Goal: Task Accomplishment & Management: Use online tool/utility

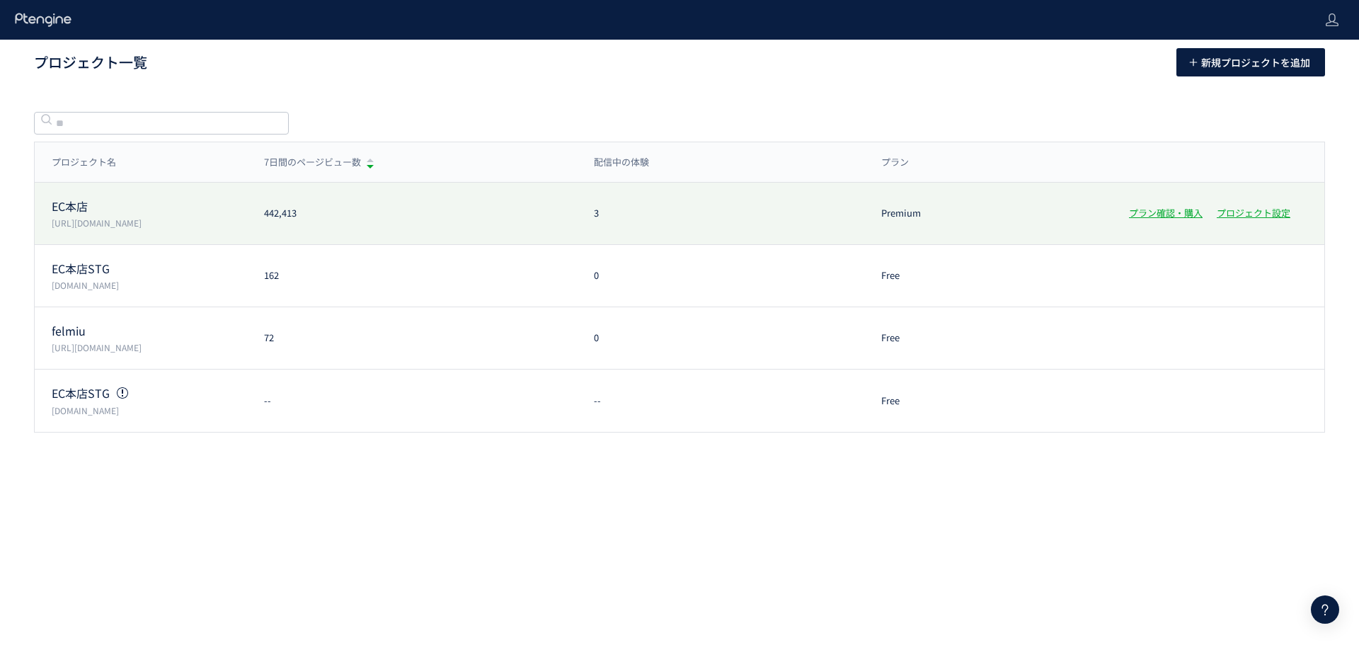
click at [81, 206] on p "EC本店" at bounding box center [149, 206] width 195 height 16
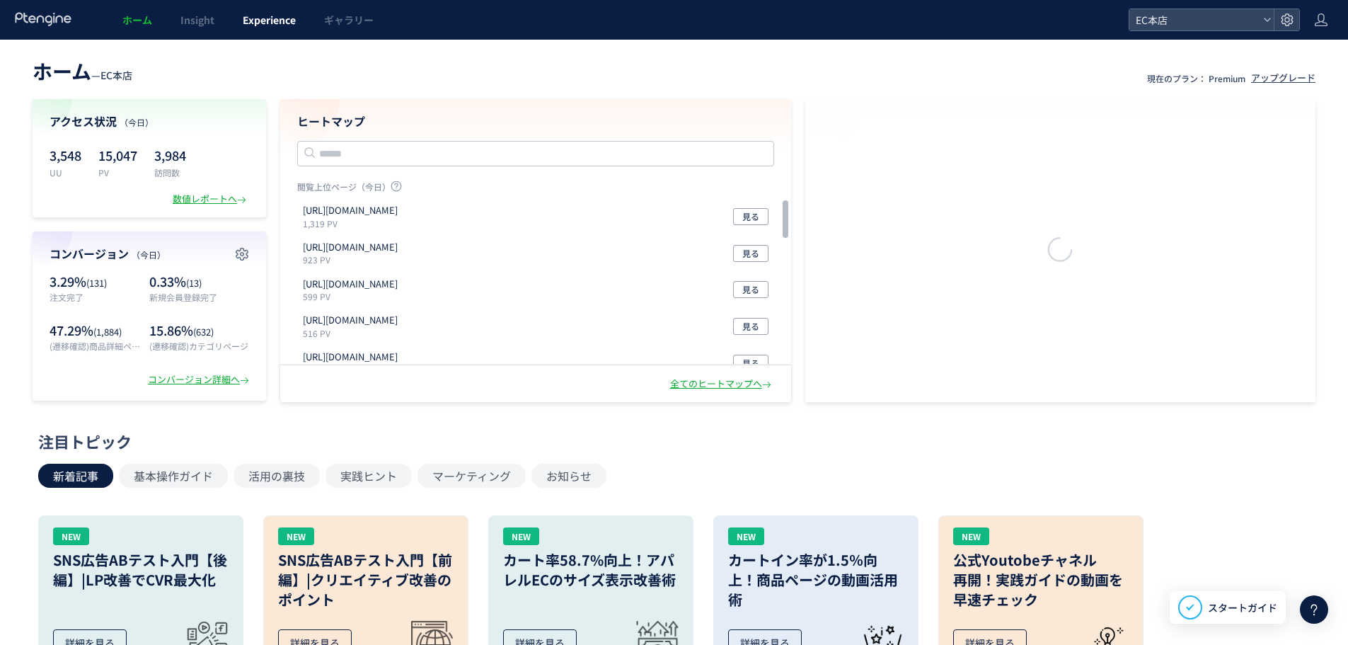
click at [252, 21] on span "Experience" at bounding box center [269, 20] width 53 height 14
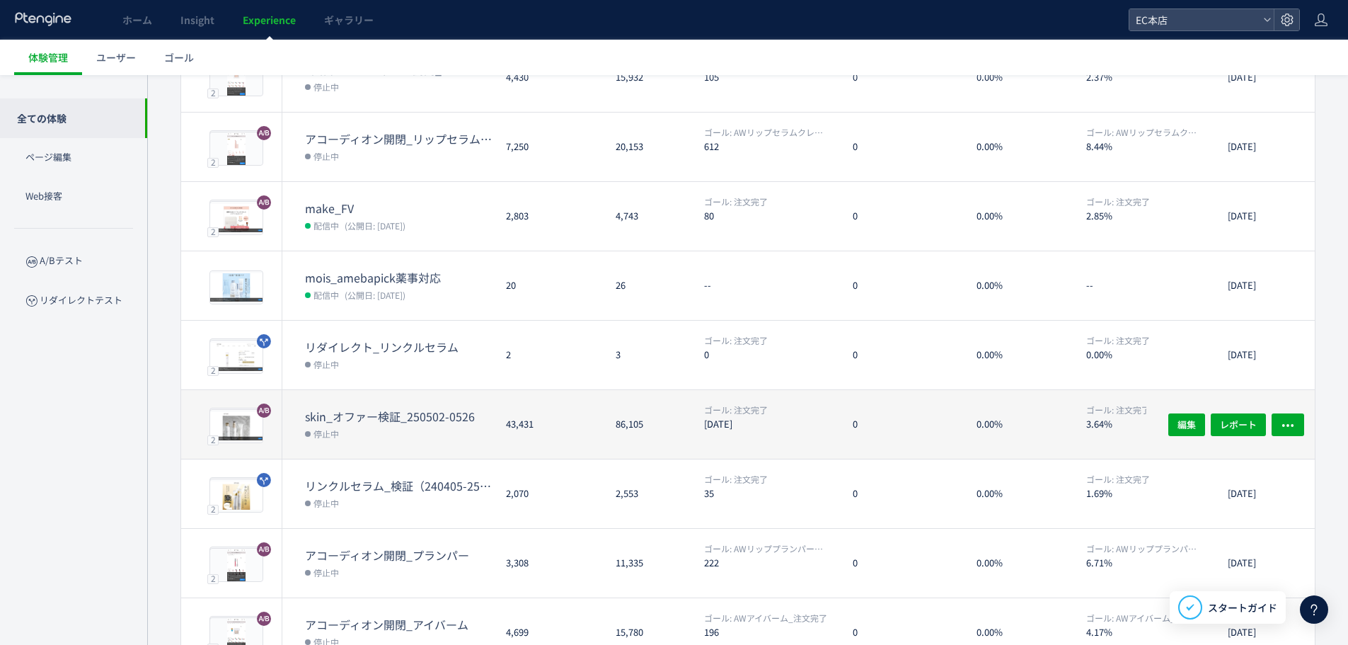
scroll to position [333, 0]
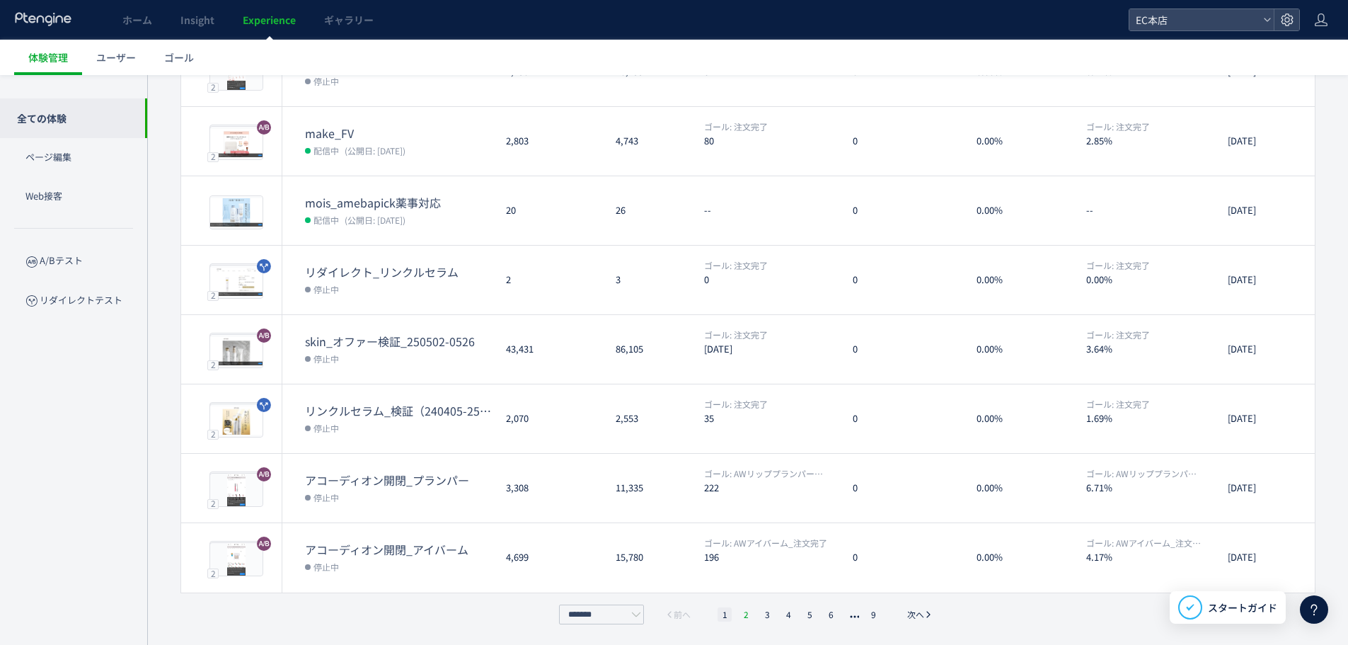
click at [760, 609] on li "2" at bounding box center [767, 614] width 14 height 14
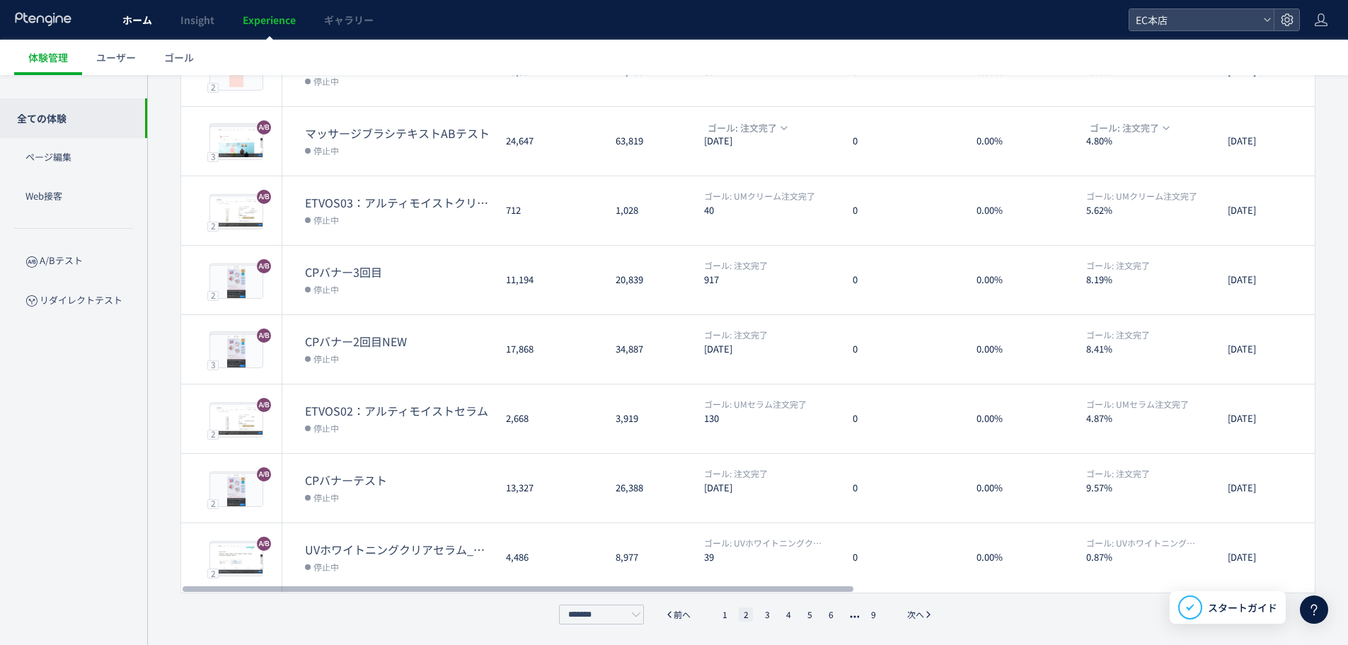
click at [143, 18] on span "ホーム" at bounding box center [137, 20] width 30 height 14
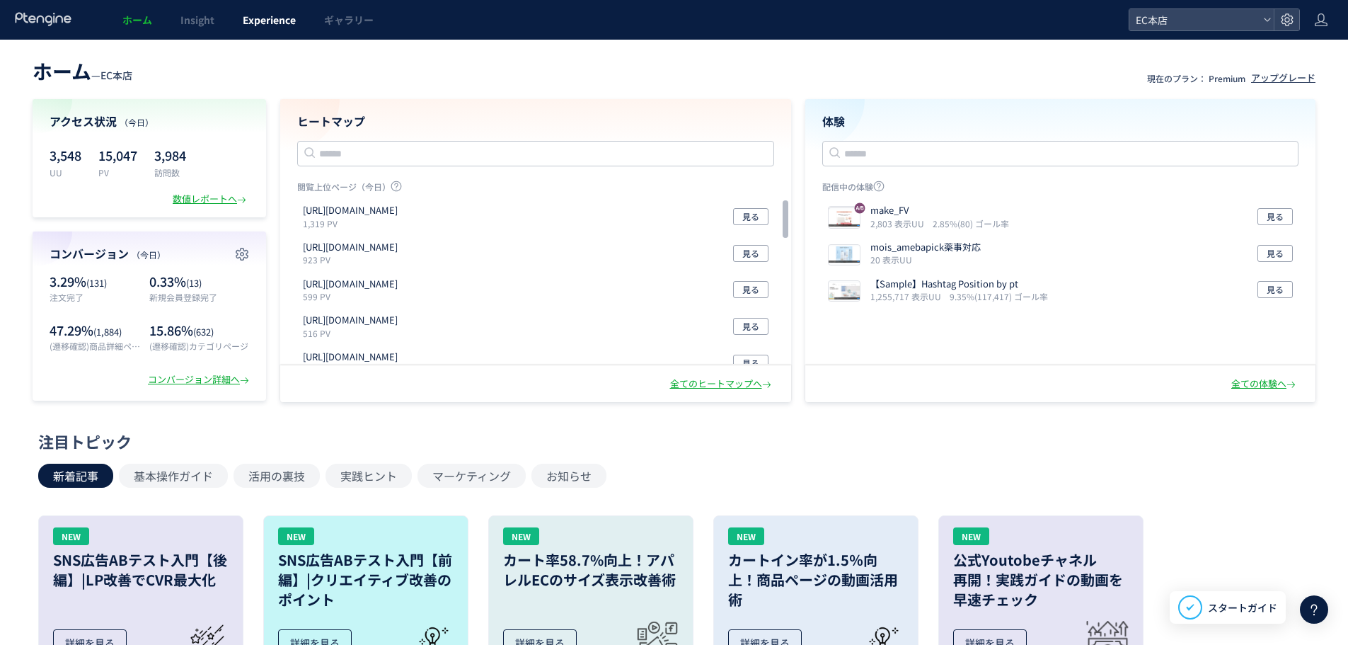
click at [260, 16] on span "Experience" at bounding box center [269, 20] width 53 height 14
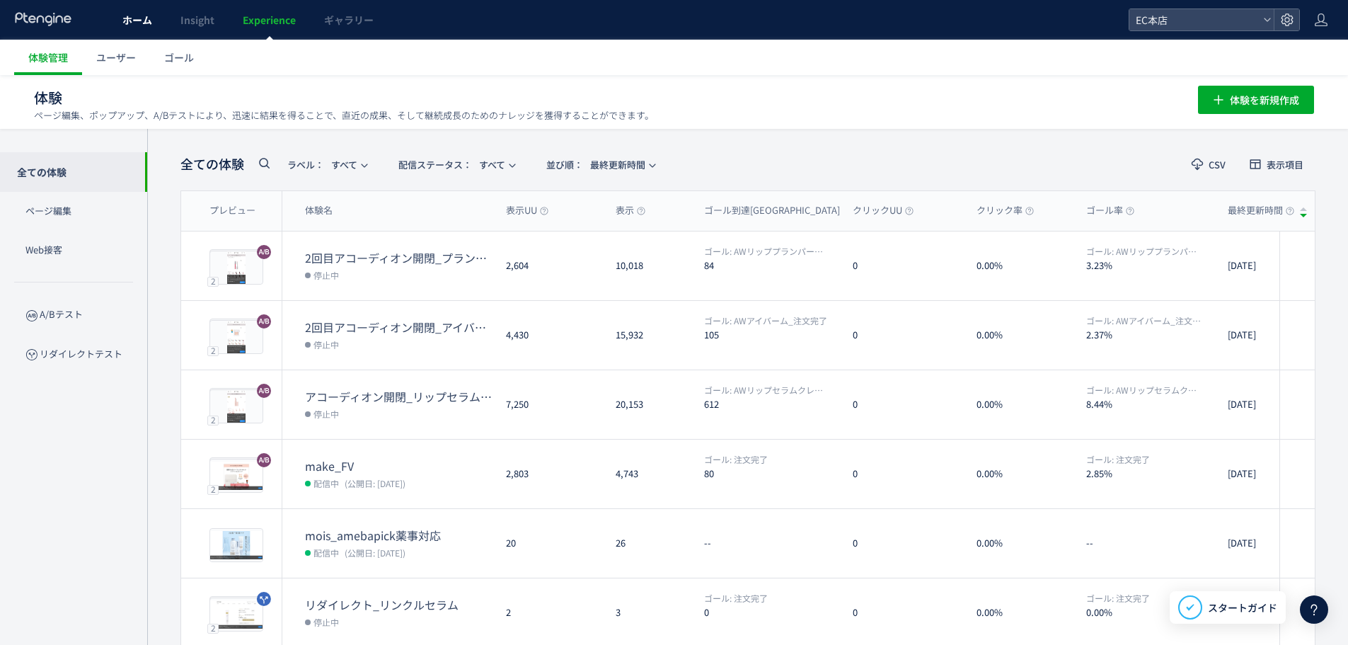
click at [147, 24] on span "ホーム" at bounding box center [137, 20] width 30 height 14
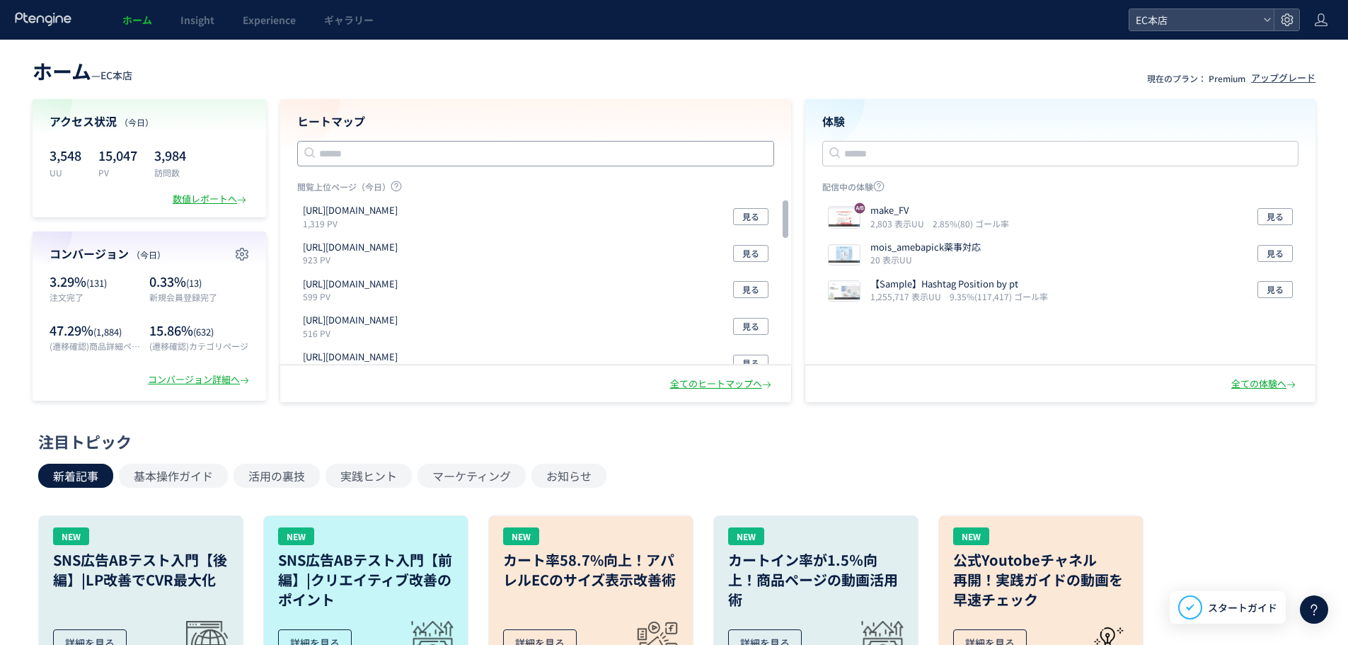
click at [396, 141] on input "text" at bounding box center [535, 153] width 477 height 25
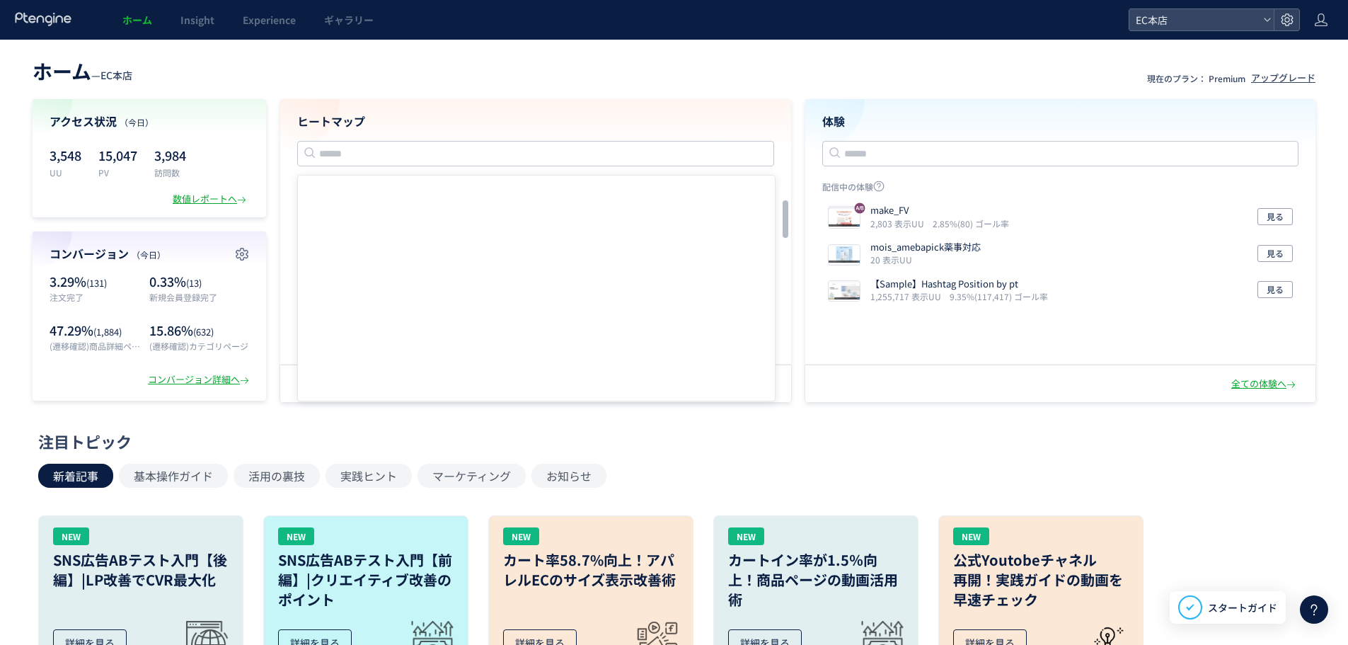
click at [295, 429] on div "ホーム — EC本店 現在のプラン： Premium アップグレード アクセス状況 （[DATE]） 3,548 UU 15,047 PV 3,984 訪問数…" at bounding box center [674, 615] width 1348 height 1150
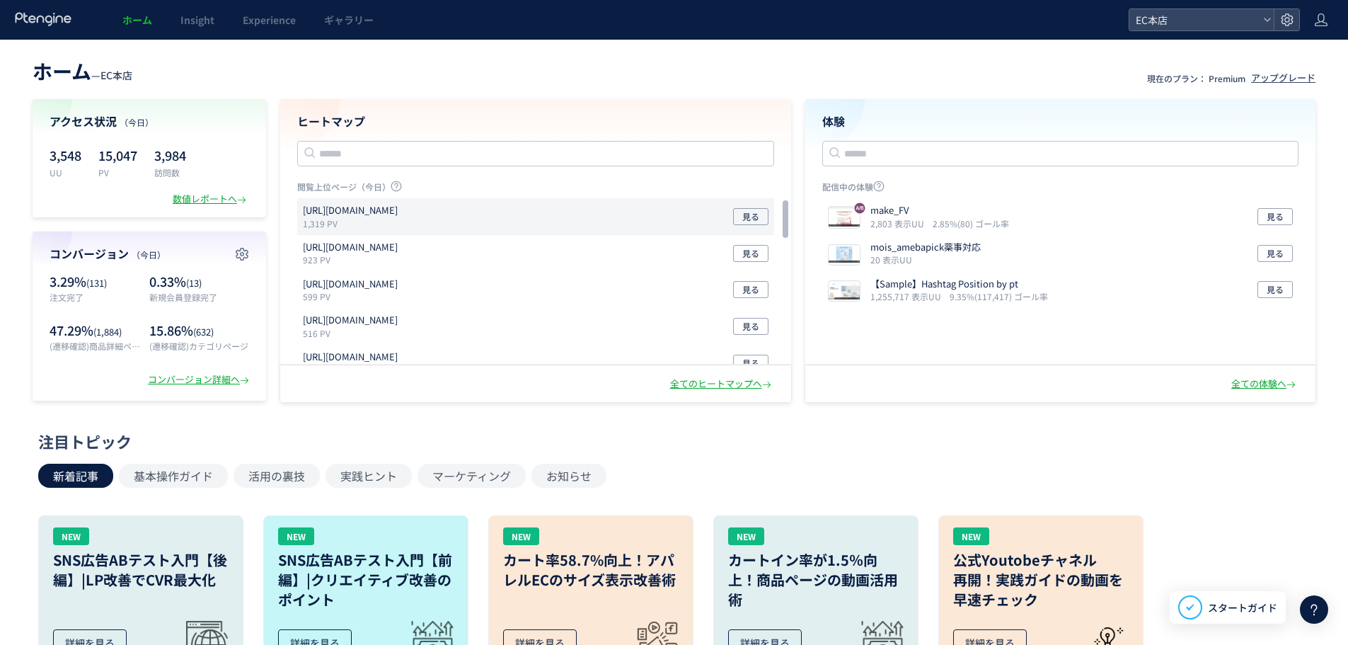
click at [369, 207] on p "[URL][DOMAIN_NAME]" at bounding box center [350, 210] width 95 height 13
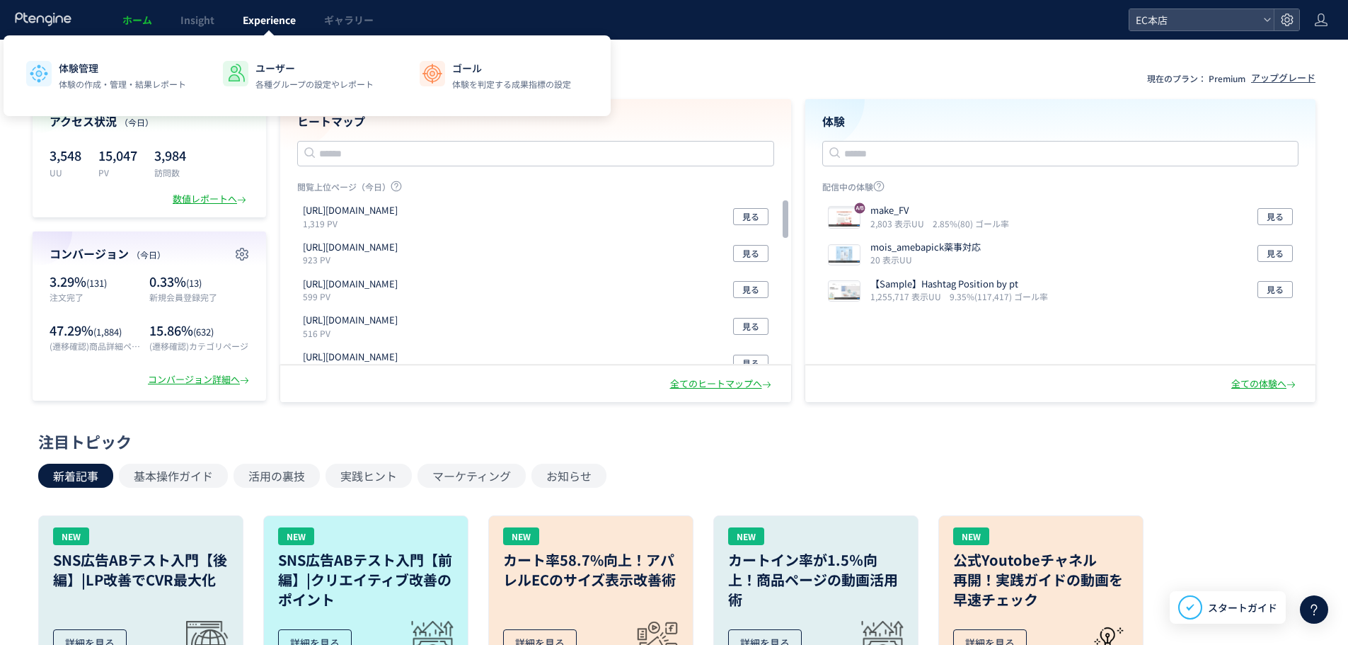
click at [285, 23] on span "Experience" at bounding box center [269, 20] width 53 height 14
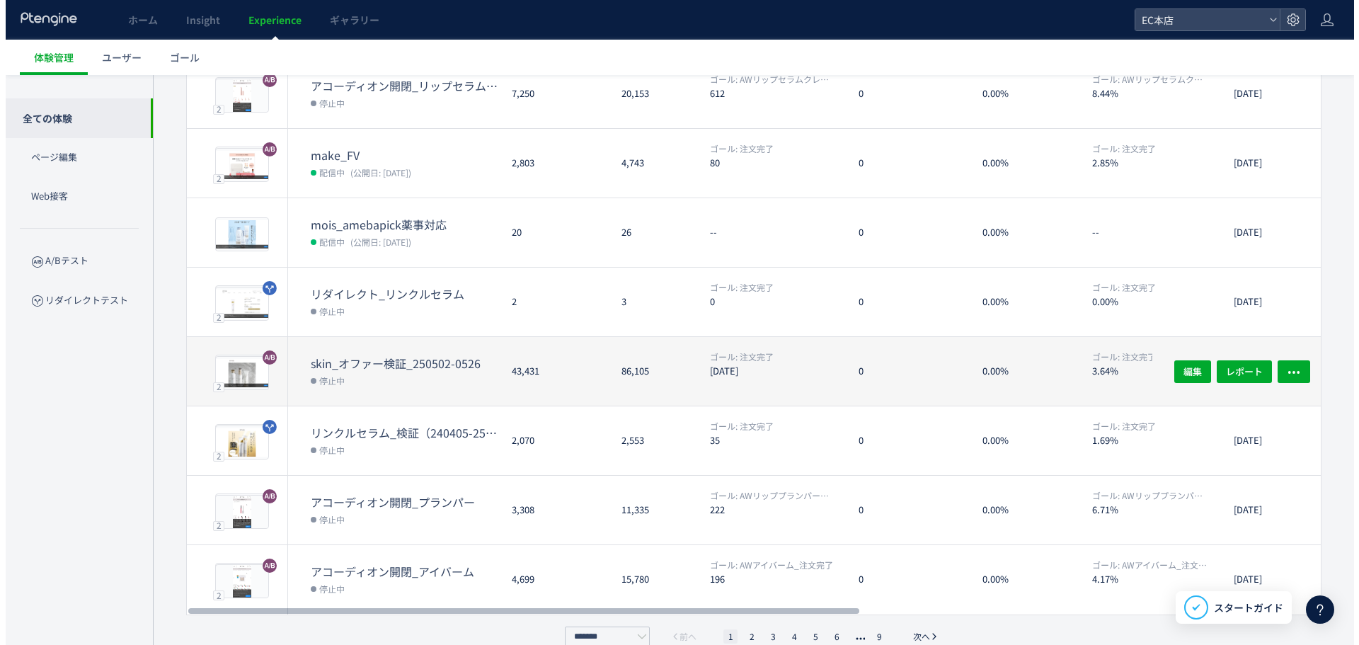
scroll to position [333, 0]
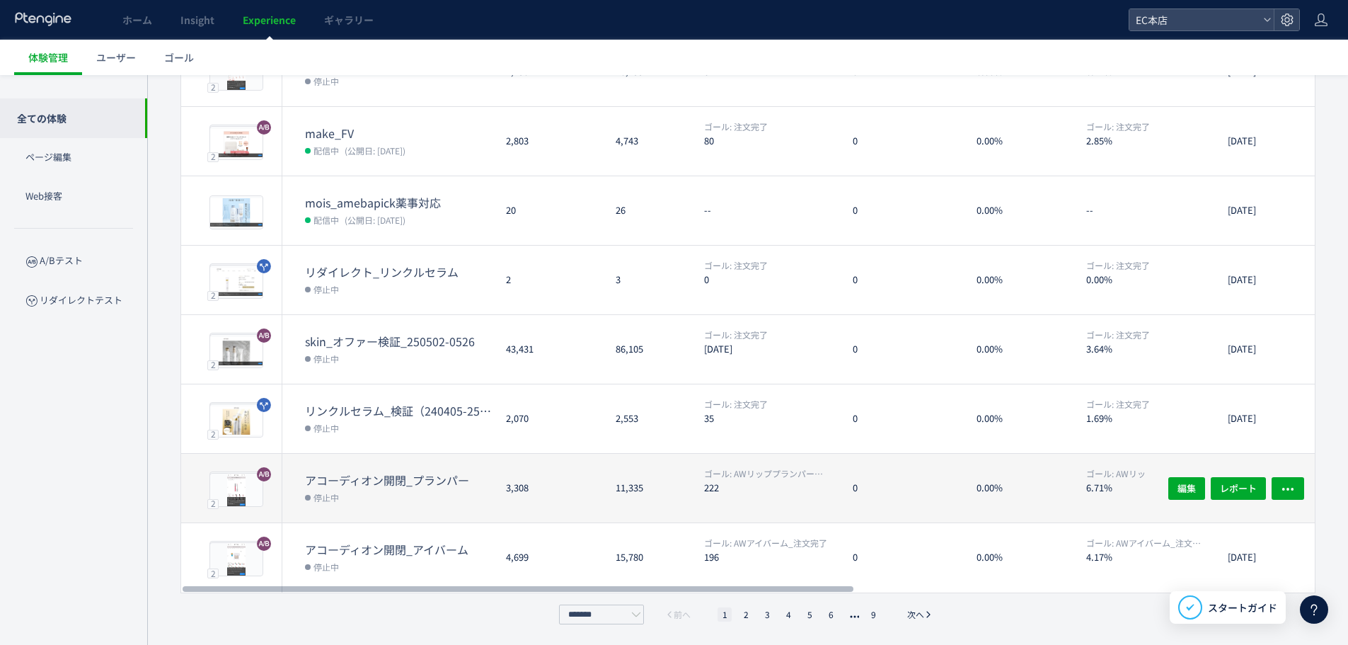
click at [386, 482] on dt "アコーディオン開閉_プランパー" at bounding box center [400, 480] width 190 height 16
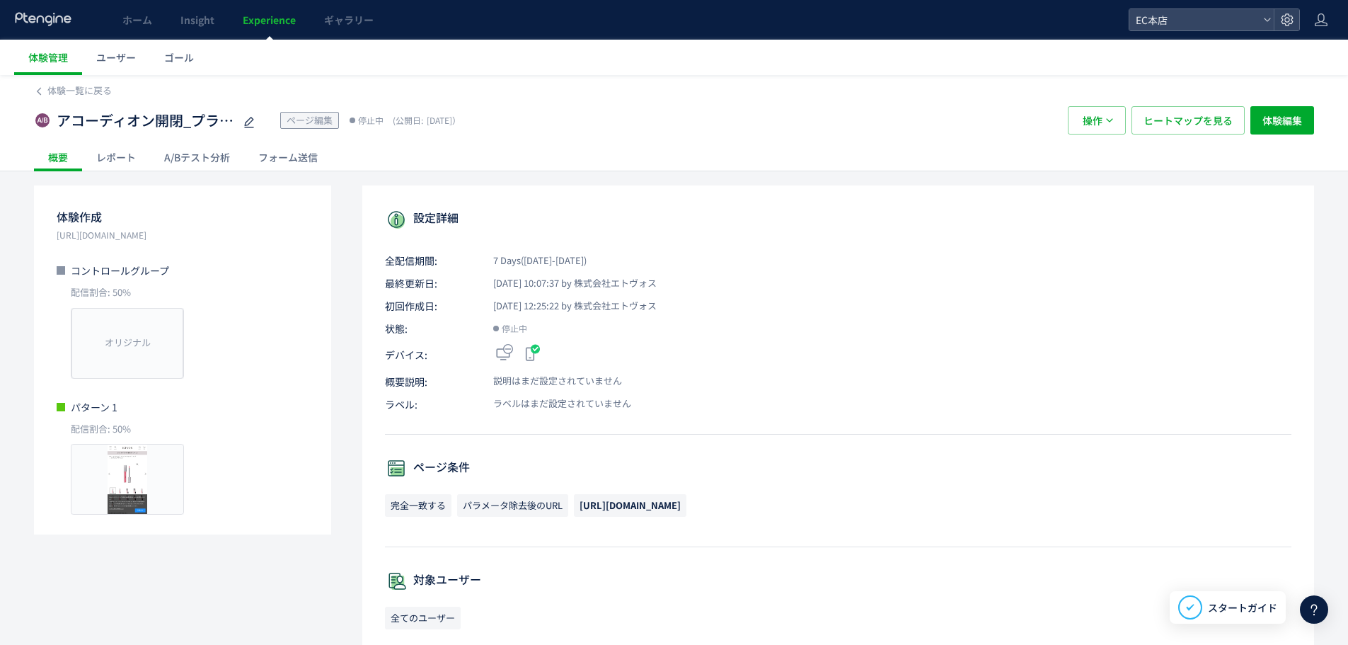
click at [212, 162] on div "A/Bテスト分析" at bounding box center [197, 157] width 94 height 28
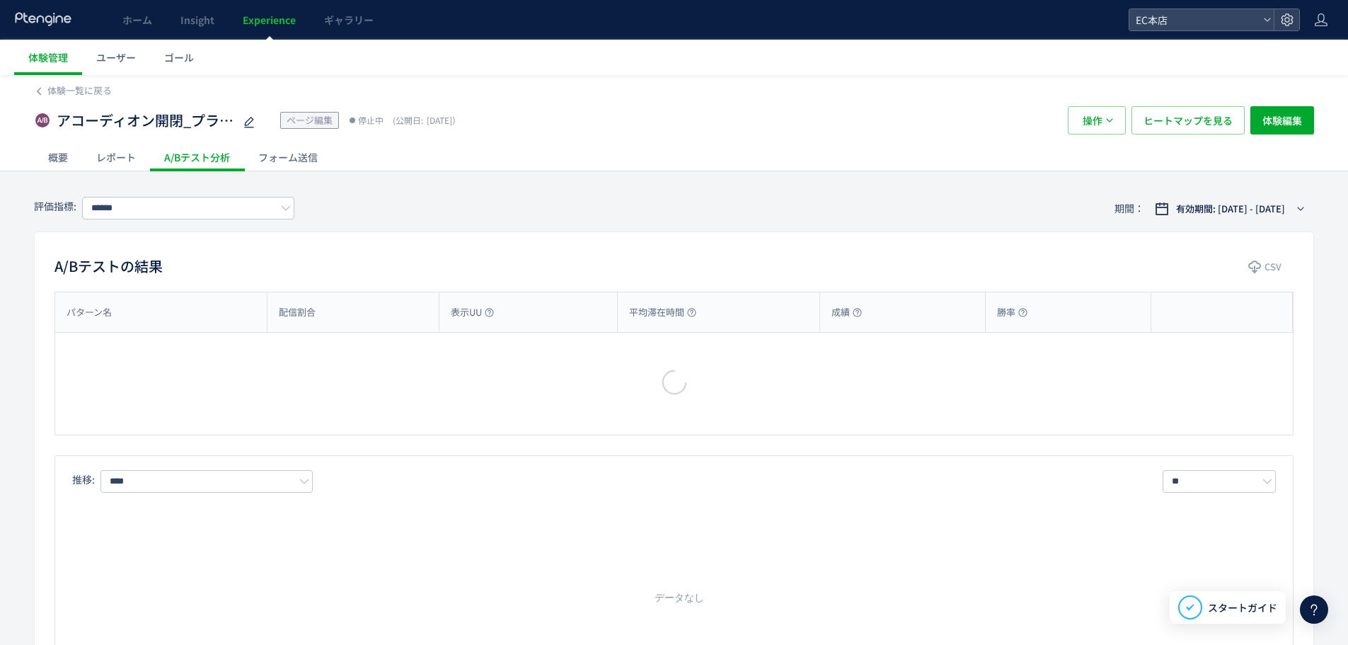
type input "**********"
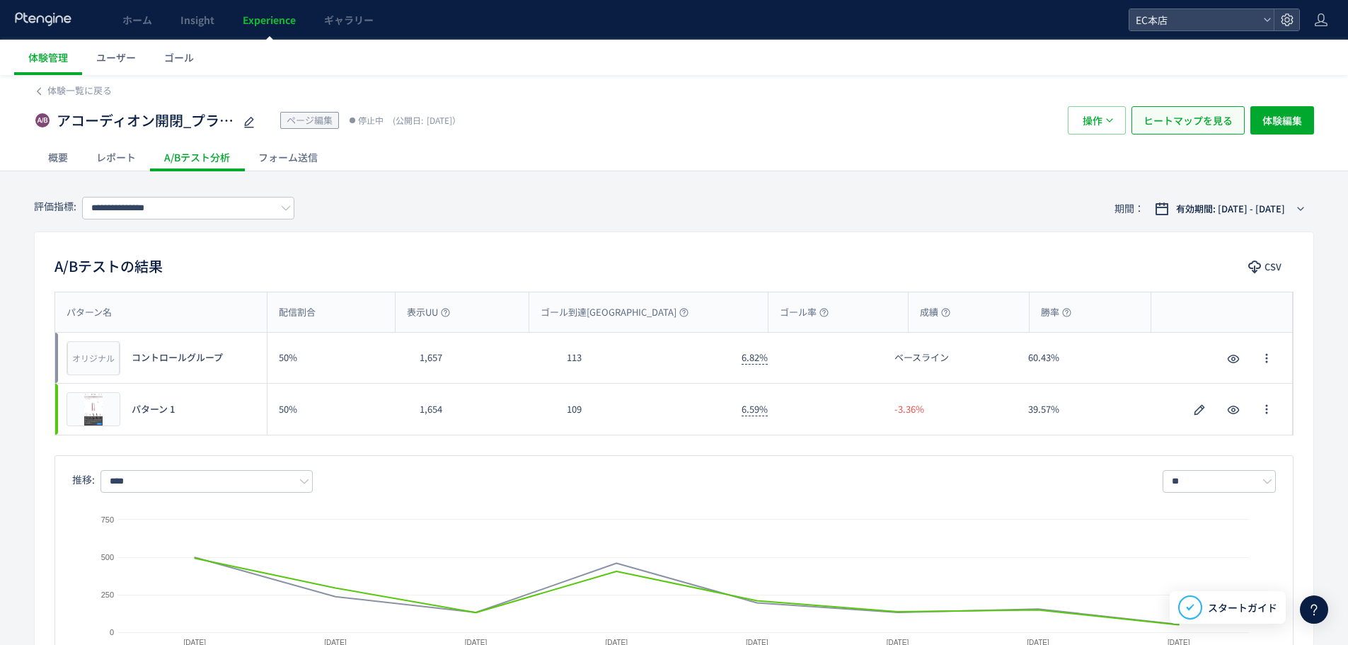
click at [1187, 117] on span "ヒートマップを見る" at bounding box center [1188, 120] width 89 height 28
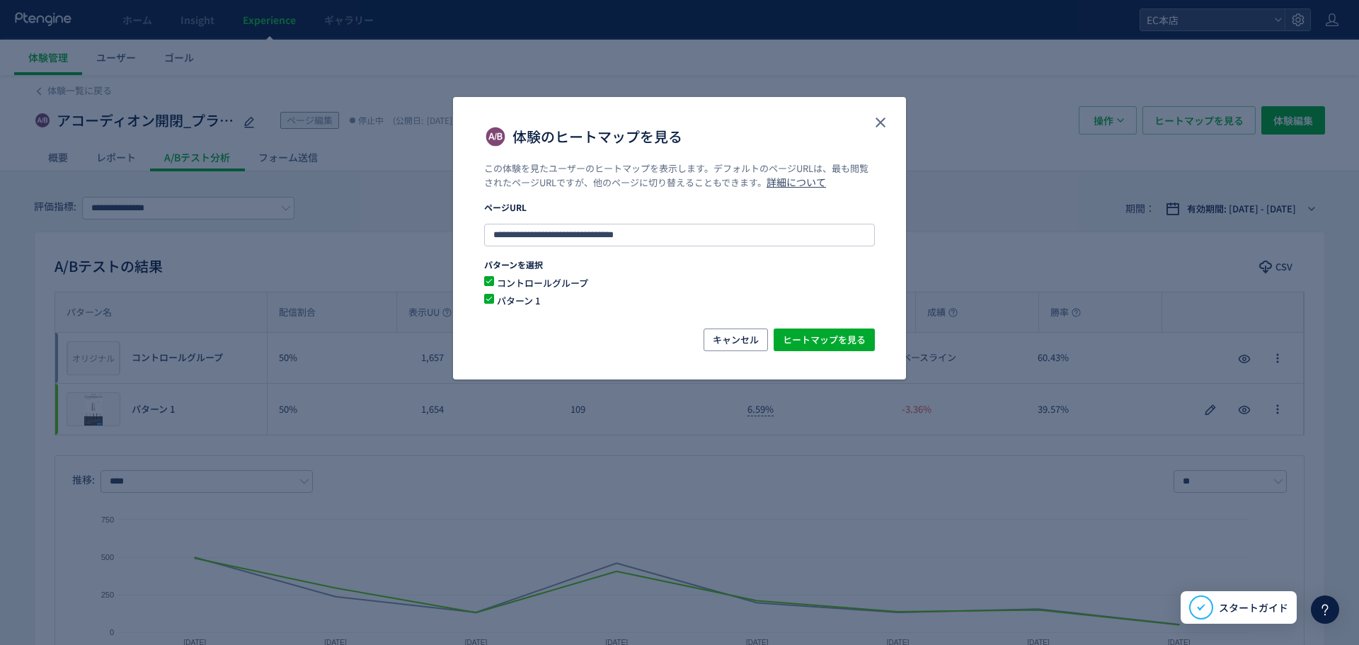
click at [846, 326] on div "**********" at bounding box center [679, 245] width 453 height 166
click at [844, 345] on span "ヒートマップを見る" at bounding box center [824, 339] width 83 height 23
click at [885, 103] on div "体験のヒートマップを見る" at bounding box center [679, 129] width 453 height 65
click at [884, 113] on button "close" at bounding box center [880, 122] width 23 height 23
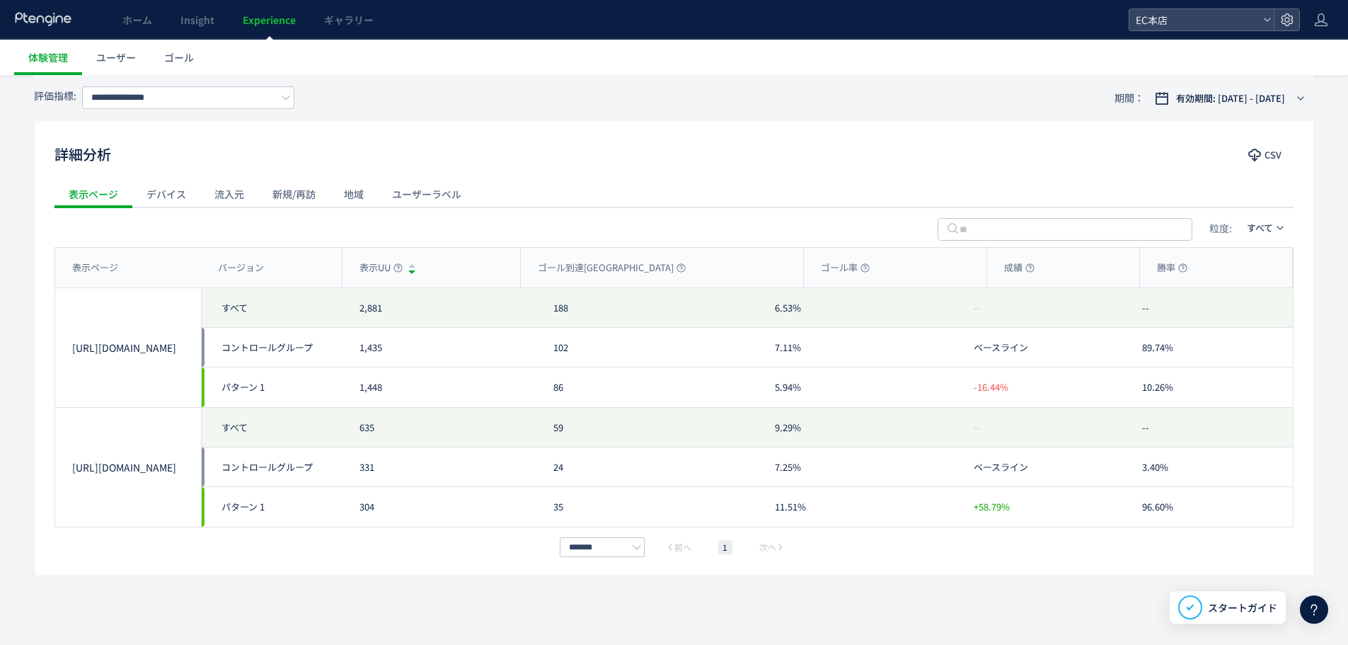
scroll to position [601, 0]
click at [243, 176] on div "詳細分析 CSV 表示ページ デバイス 流入元 新規/再訪 地域 ユーザーラベル 粒度: すべて 表示ページ バージョン 表示UU ゴール到達UU ゴール率 …" at bounding box center [674, 345] width 1280 height 456
click at [234, 194] on div "流入元" at bounding box center [229, 191] width 58 height 28
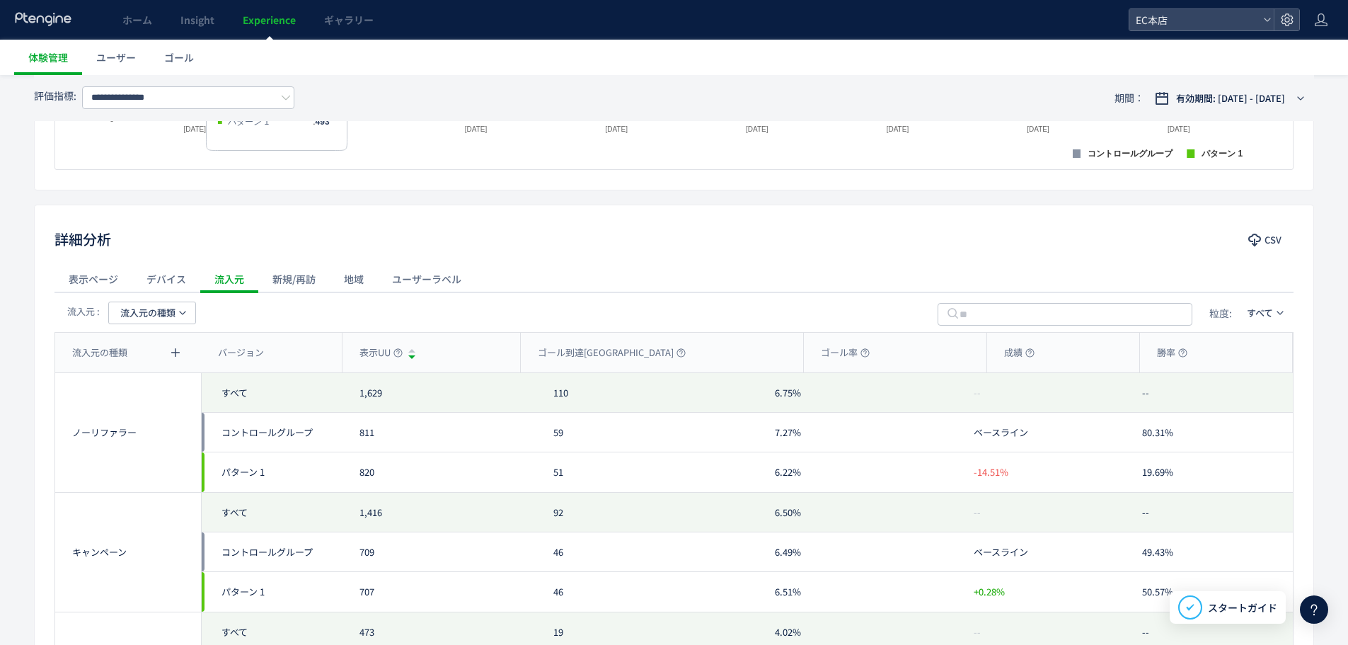
scroll to position [393, 0]
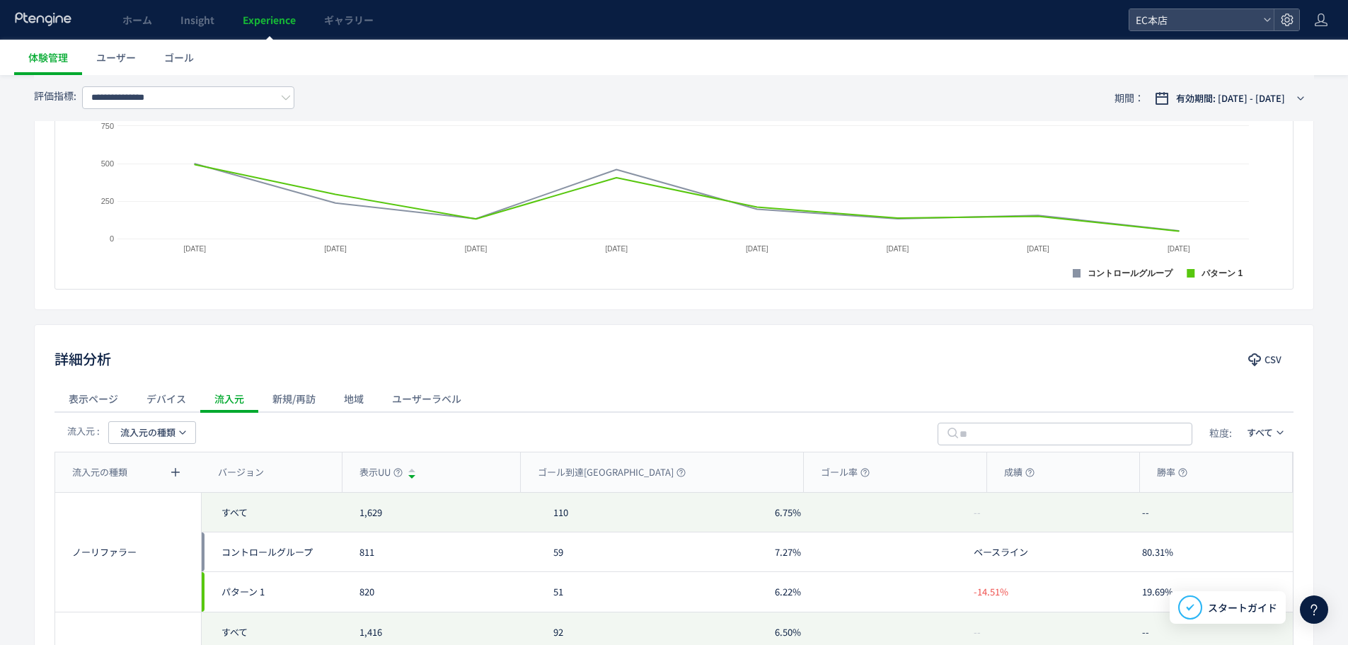
click at [106, 408] on div "表示ページ" at bounding box center [93, 398] width 78 height 28
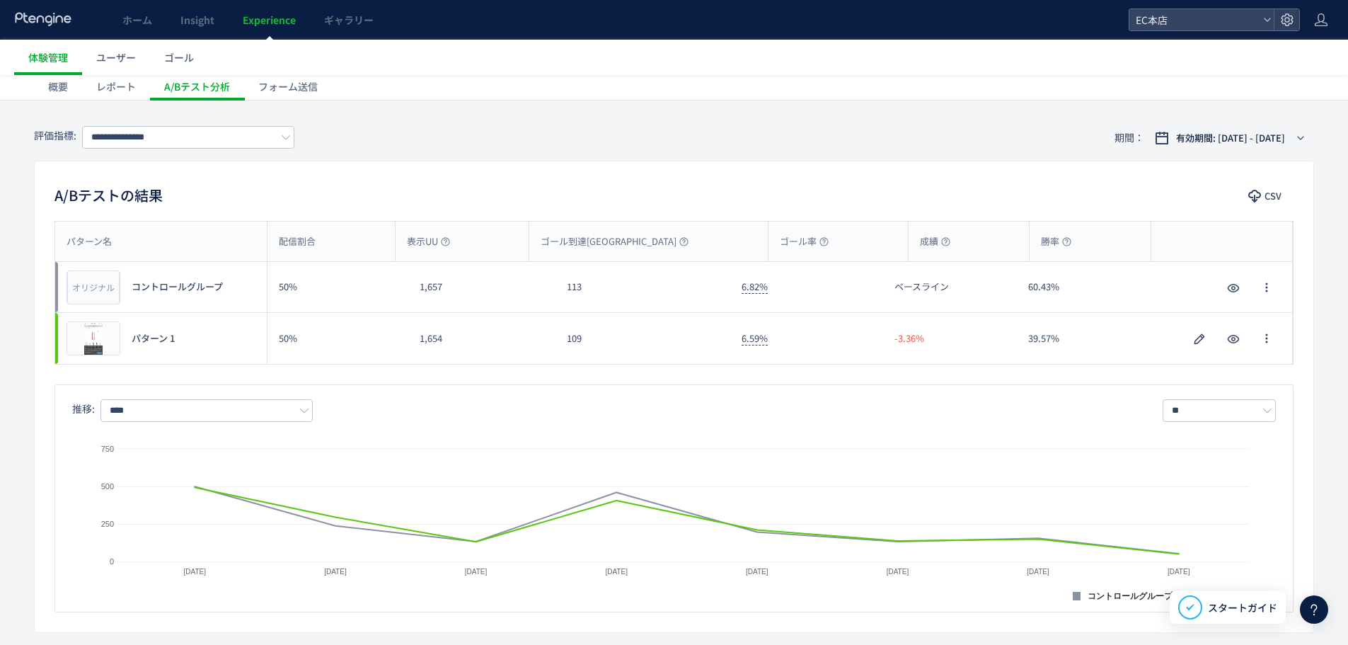
scroll to position [0, 0]
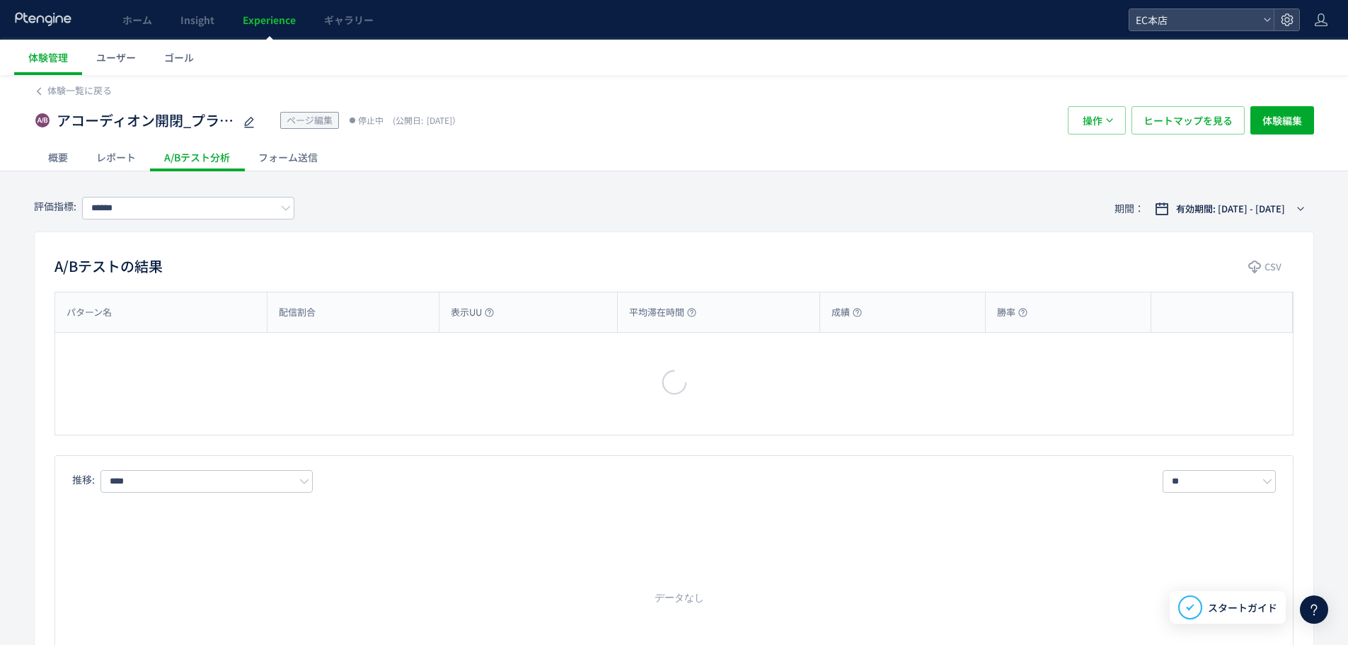
type input "**********"
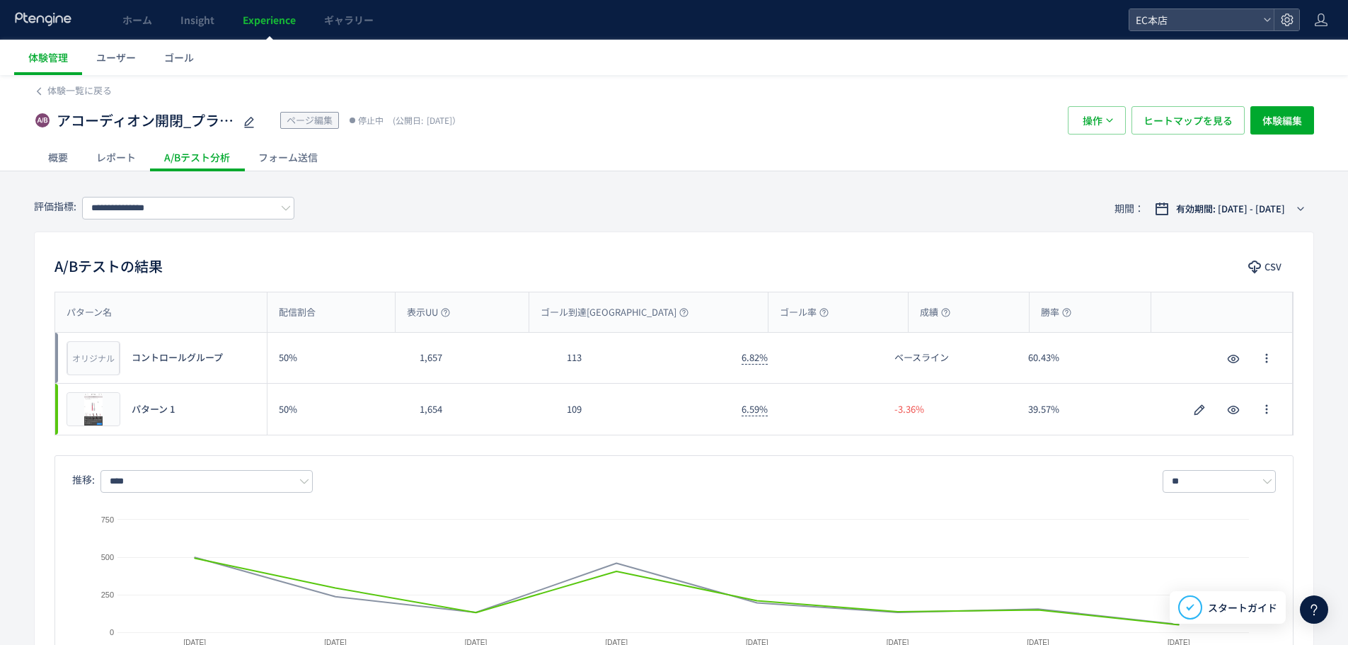
click at [284, 12] on link "Experience" at bounding box center [269, 20] width 81 height 40
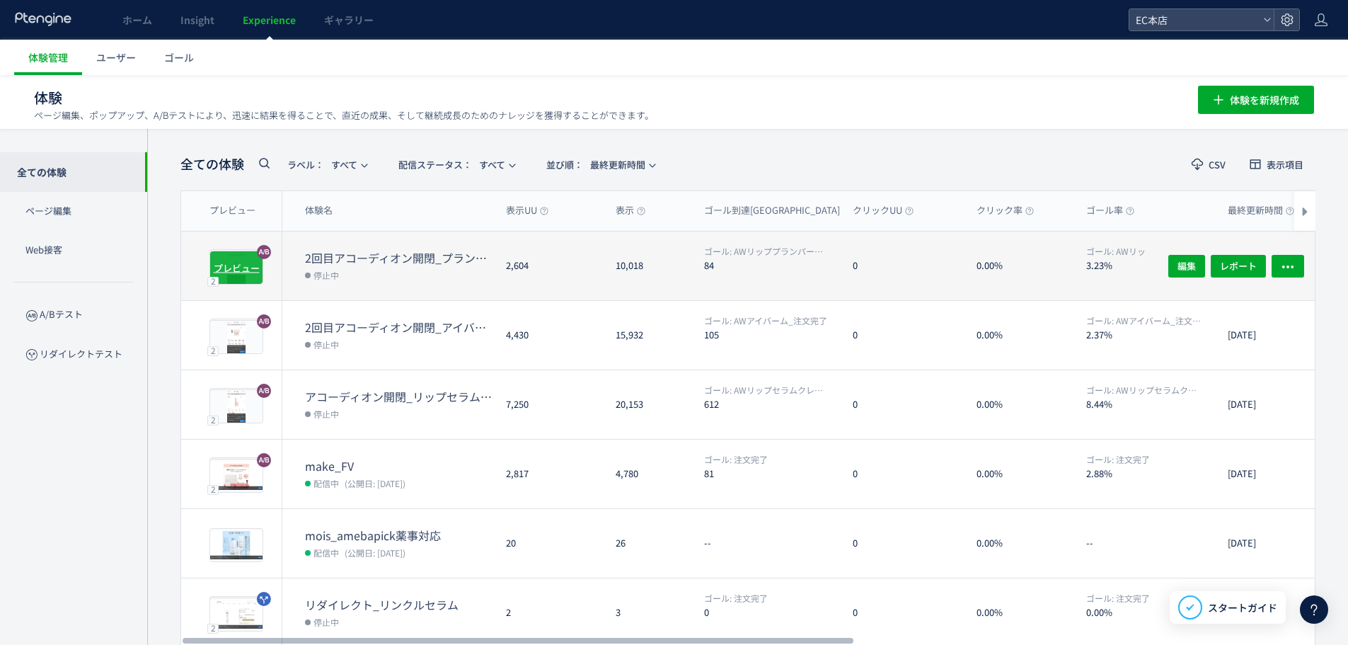
click at [236, 255] on div "プレビュー" at bounding box center [236, 268] width 54 height 34
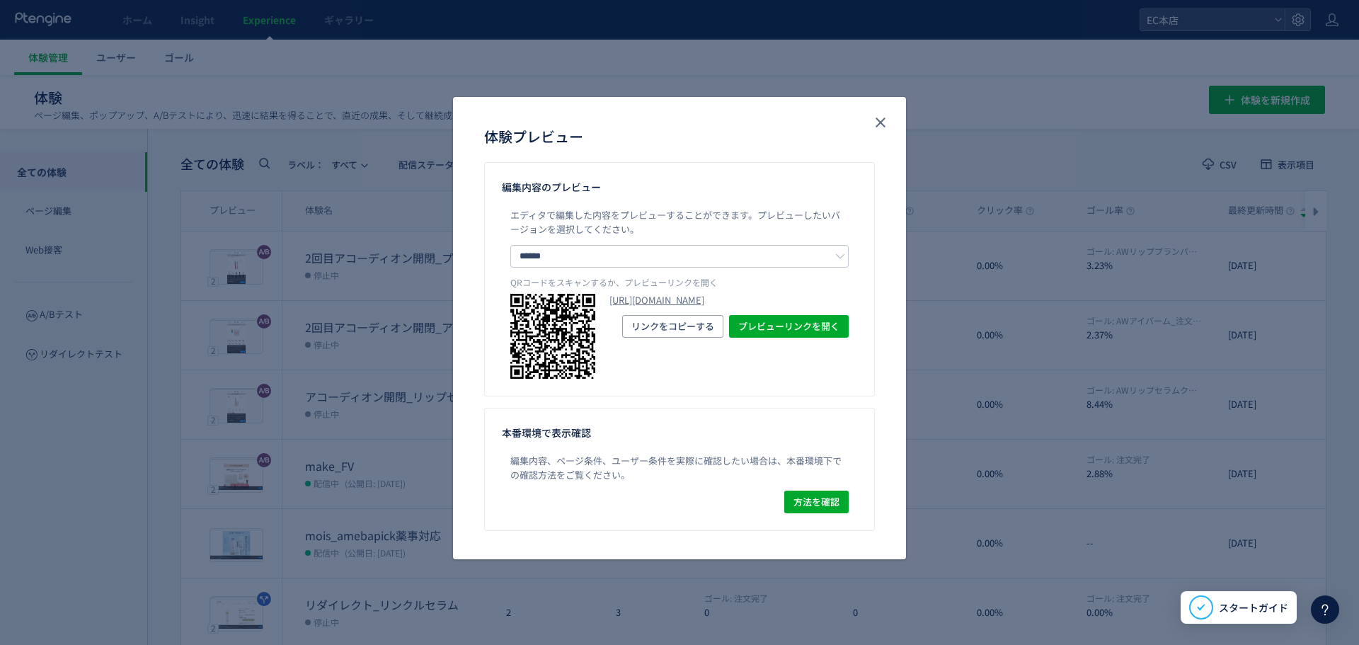
click at [879, 134] on div "体験プレビュー" at bounding box center [679, 129] width 453 height 65
click at [883, 122] on icon "close" at bounding box center [880, 122] width 17 height 17
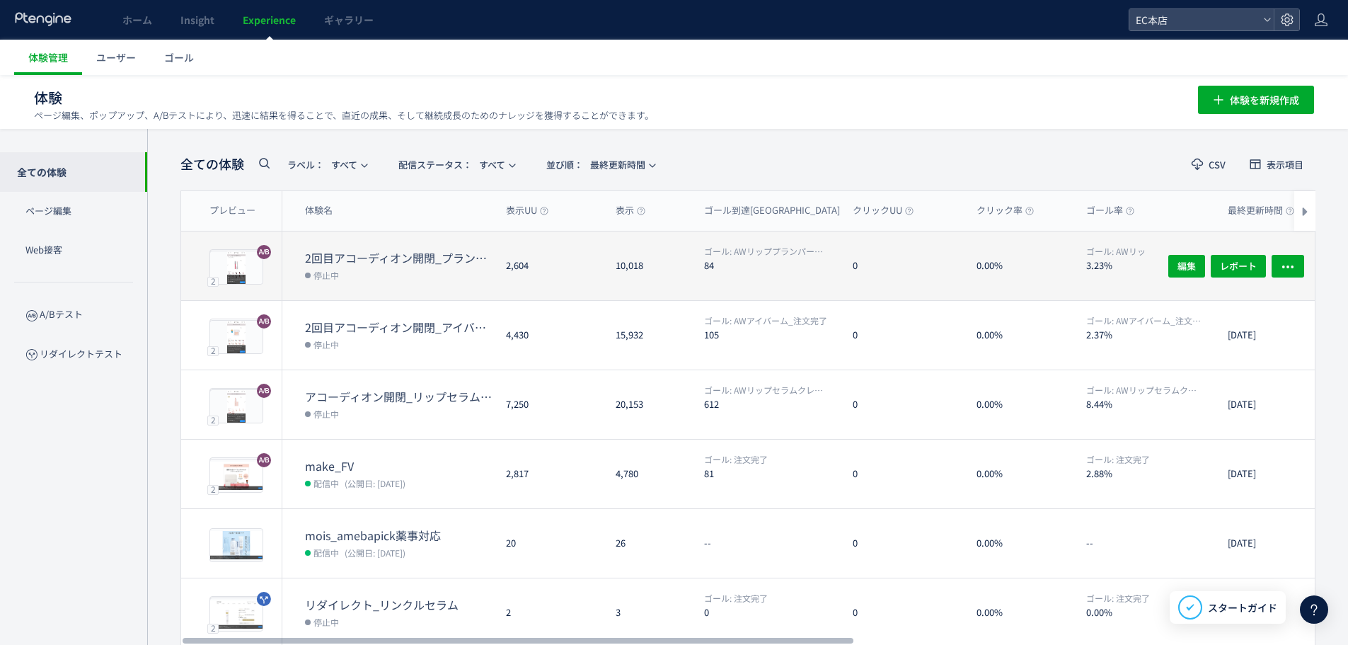
click at [403, 274] on dd "停止中" at bounding box center [400, 274] width 190 height 18
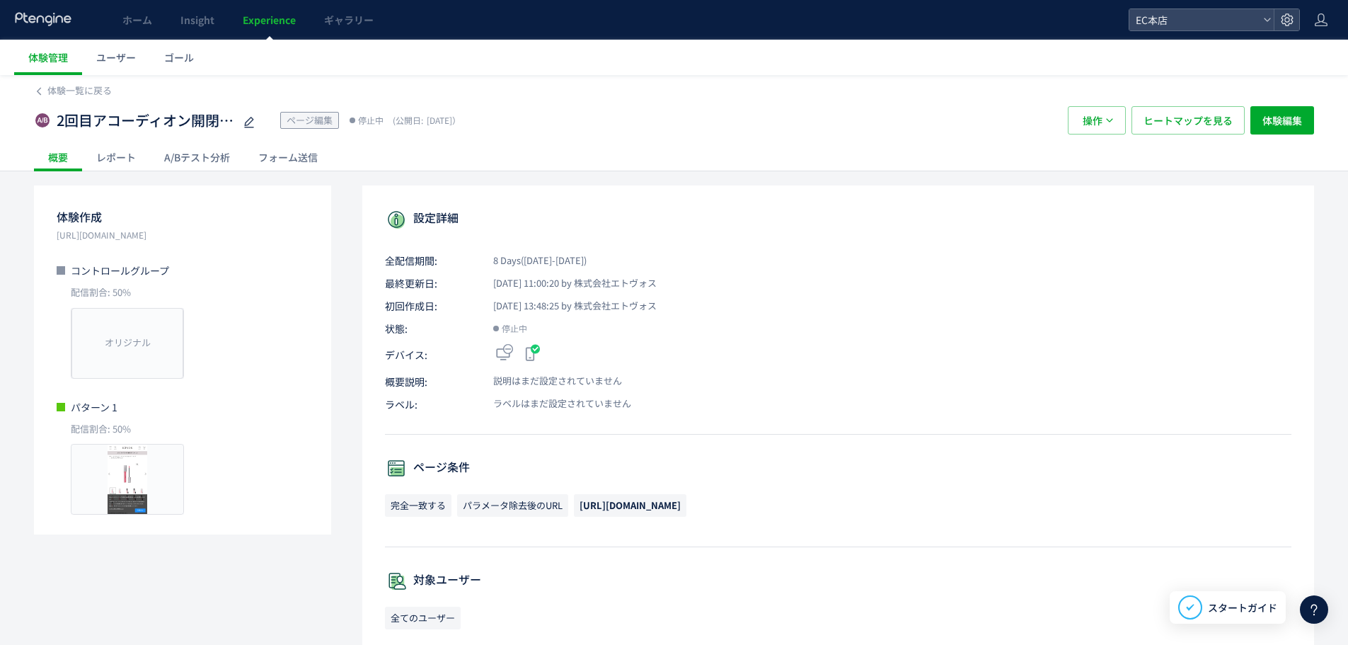
click at [181, 159] on div "A/Bテスト分析" at bounding box center [197, 157] width 94 height 28
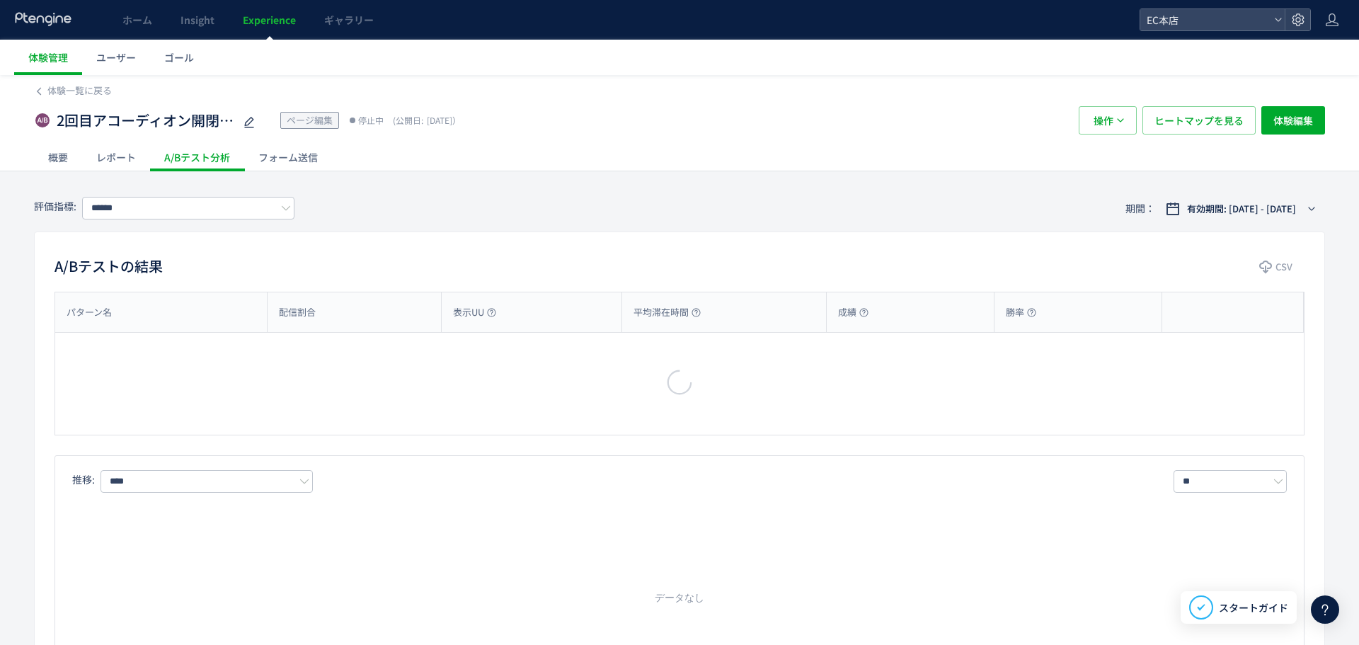
type input "**********"
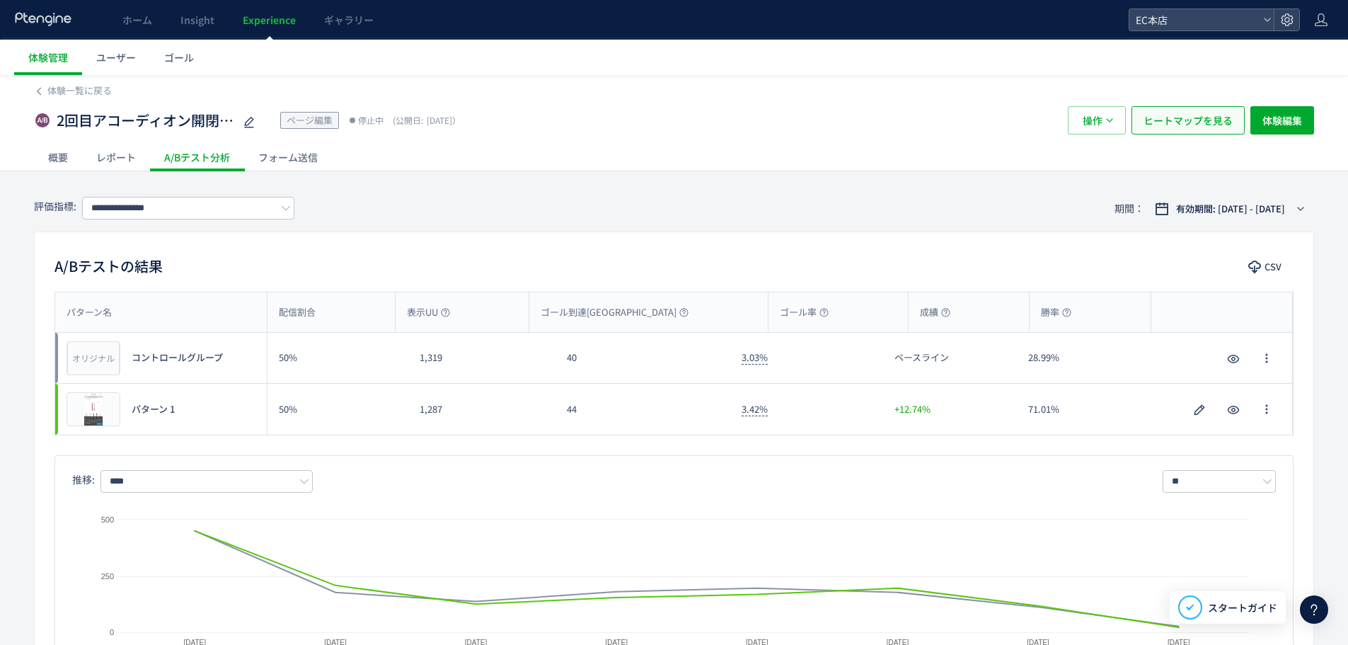
click at [1229, 130] on span "ヒートマップを見る" at bounding box center [1188, 120] width 89 height 28
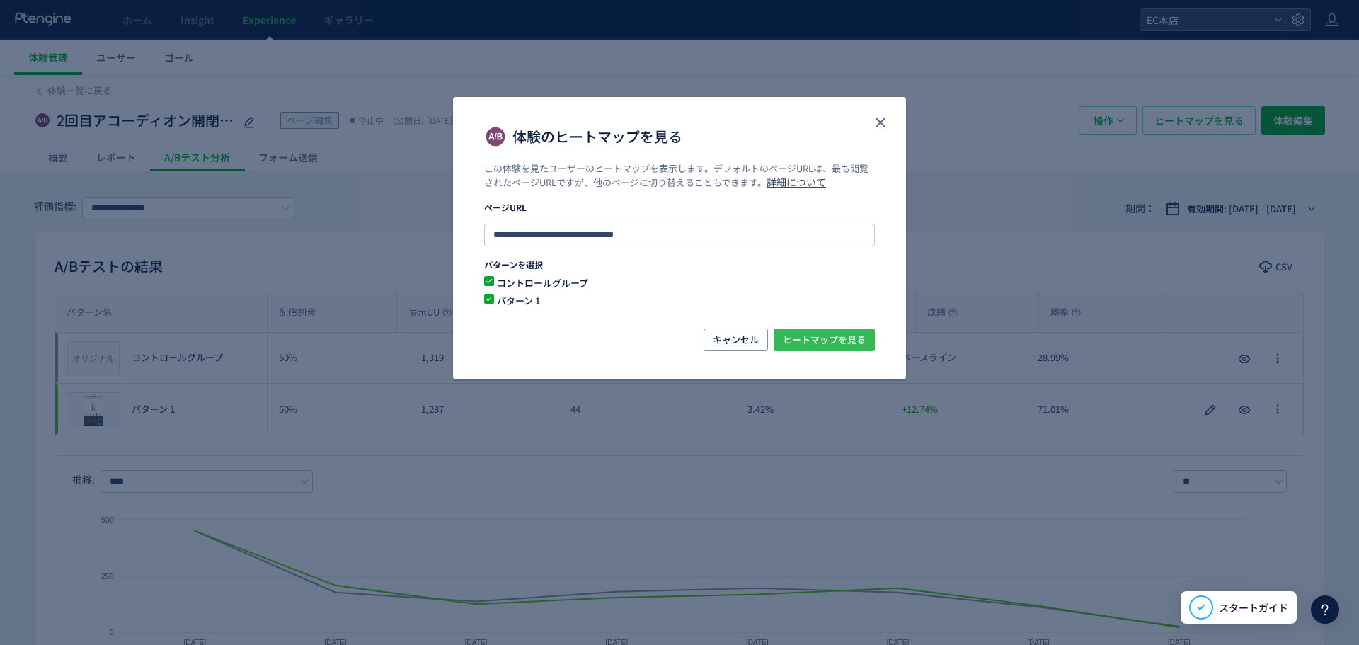
click at [860, 347] on span "ヒートマップを見る" at bounding box center [824, 339] width 83 height 23
click at [878, 126] on use "close" at bounding box center [880, 122] width 10 height 10
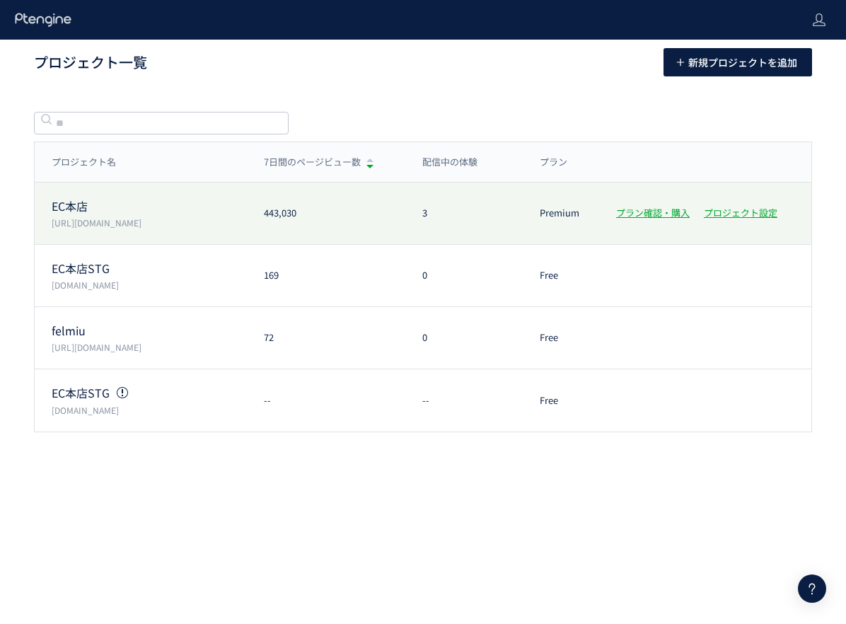
click at [130, 207] on p "EC本店" at bounding box center [149, 206] width 195 height 16
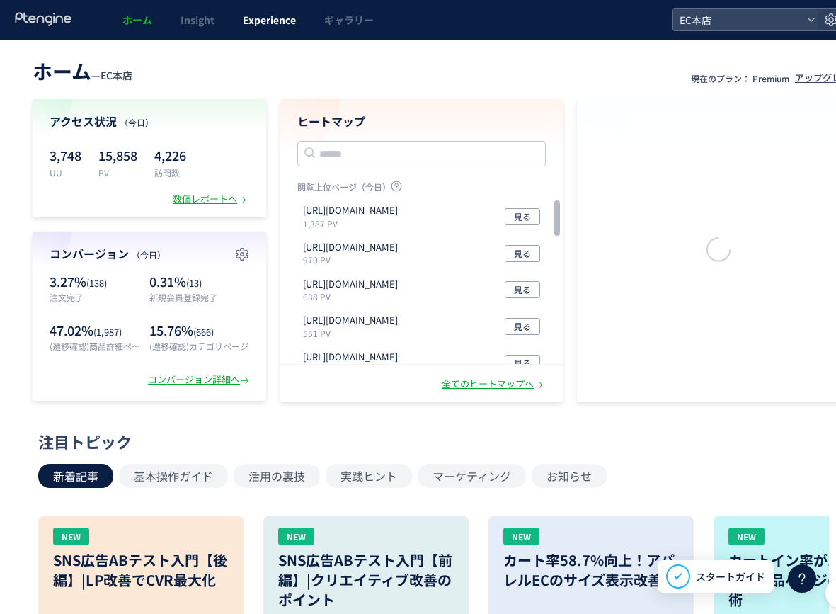
click at [281, 21] on span "Experience" at bounding box center [269, 20] width 53 height 14
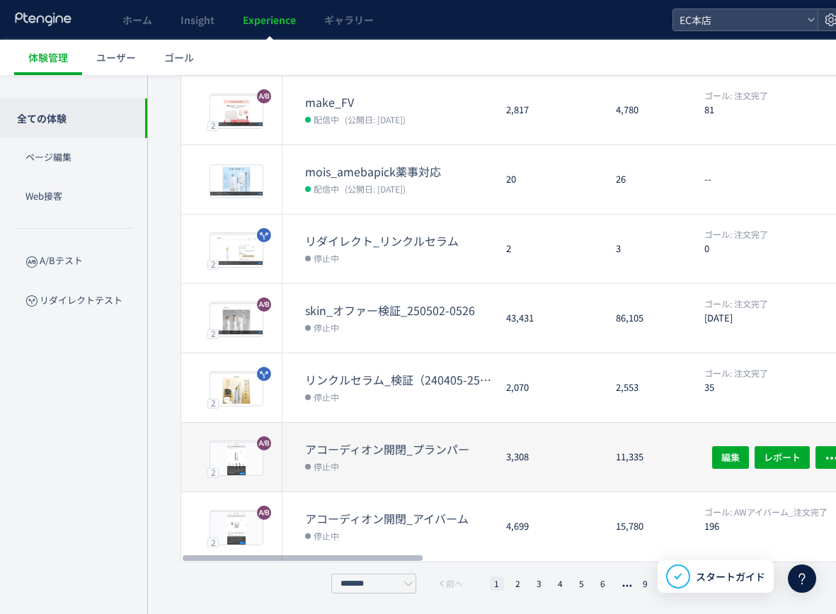
click at [423, 437] on div "アコーディオン開閉_プランパー 停止中" at bounding box center [388, 456] width 212 height 69
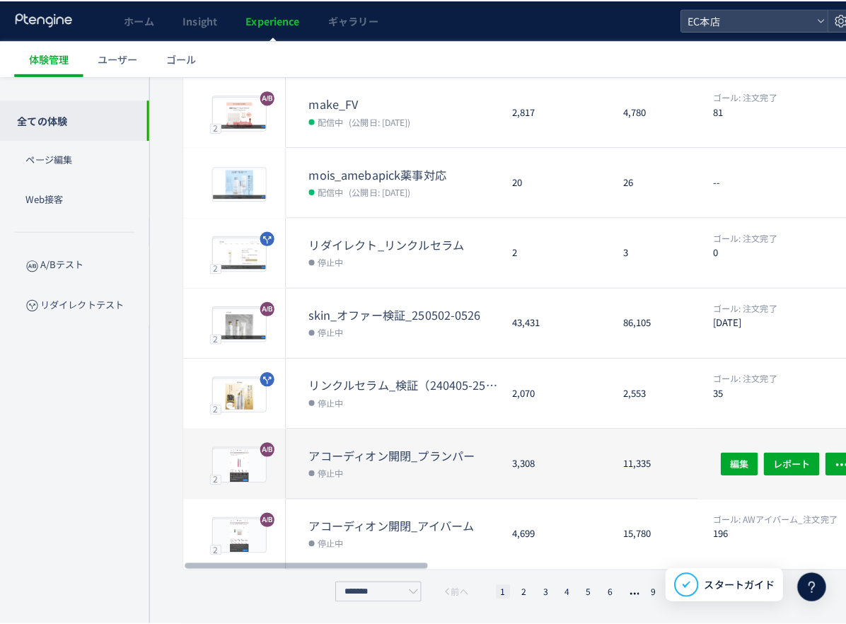
scroll to position [353, 0]
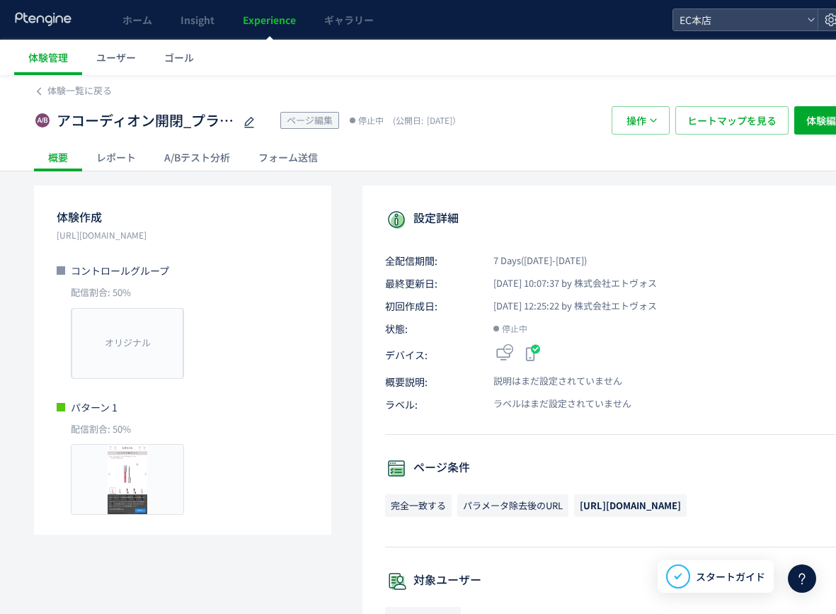
scroll to position [1, 0]
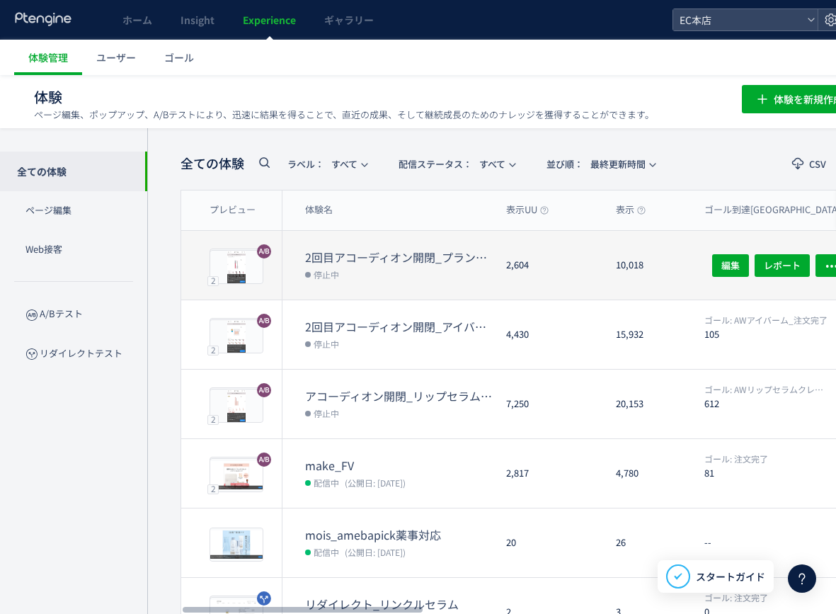
click at [397, 252] on dt "2回目アコーディオン開閉_プランパー(copy)" at bounding box center [400, 257] width 190 height 16
